Goal: Find specific page/section: Find specific page/section

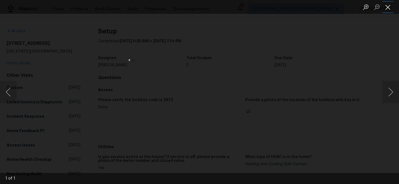
click at [387, 8] on button "Close lightbox" at bounding box center [387, 7] width 11 height 10
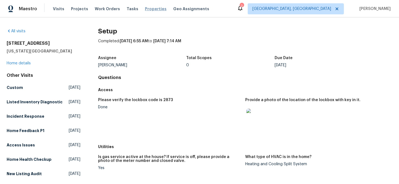
click at [145, 11] on span "Properties" at bounding box center [156, 9] width 22 height 6
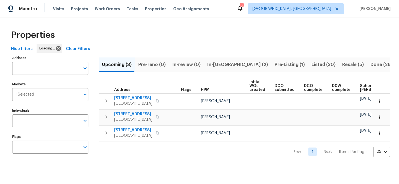
drag, startPoint x: 93, startPoint y: 46, endPoint x: 76, endPoint y: 48, distance: 16.7
click at [93, 46] on div "Hide filters Loading... Clear Filters" at bounding box center [199, 49] width 381 height 10
click at [76, 48] on span "Clear Filters" at bounding box center [78, 49] width 24 height 7
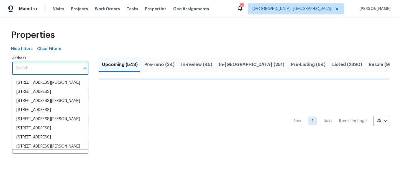
click at [56, 68] on input "Address" at bounding box center [46, 68] width 68 height 13
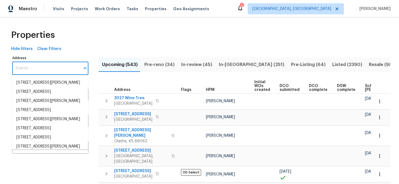
click at [56, 68] on input "Address" at bounding box center [46, 68] width 68 height 13
paste input "[STREET_ADDRESS]"
type input "[STREET_ADDRESS]"
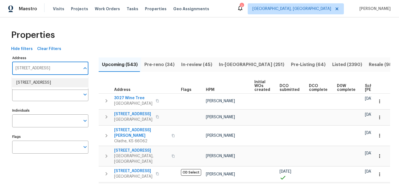
click at [60, 86] on li "[STREET_ADDRESS]" at bounding box center [50, 82] width 76 height 9
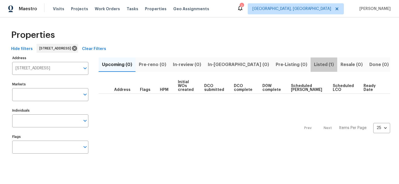
click at [314, 64] on span "Listed (1)" at bounding box center [324, 65] width 20 height 8
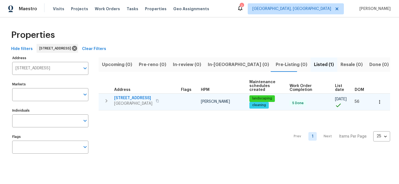
click at [145, 97] on span "[STREET_ADDRESS]" at bounding box center [133, 99] width 38 height 6
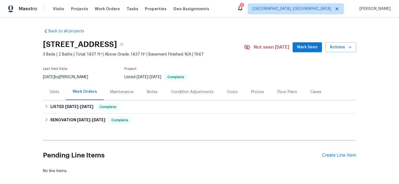
click at [56, 89] on div "Visits" at bounding box center [55, 92] width 10 height 6
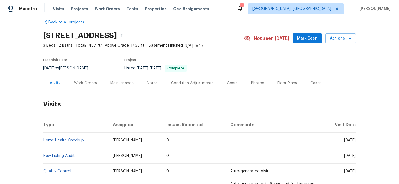
scroll to position [10, 0]
